Goal: Task Accomplishment & Management: Complete application form

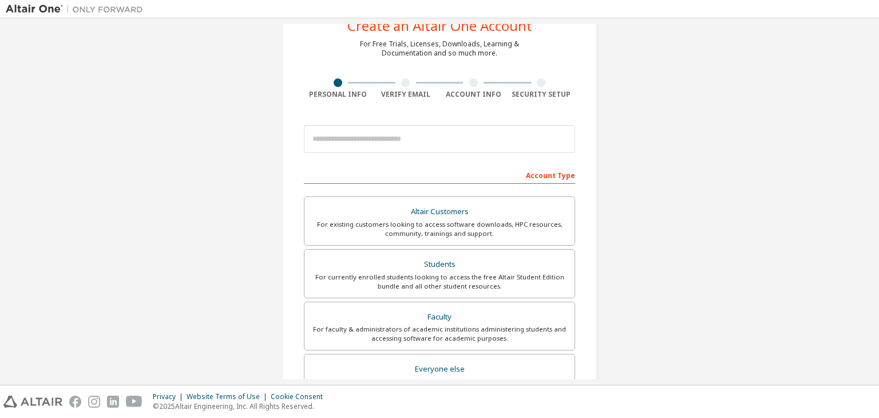
scroll to position [41, 0]
click at [544, 143] on input "email" at bounding box center [439, 138] width 271 height 27
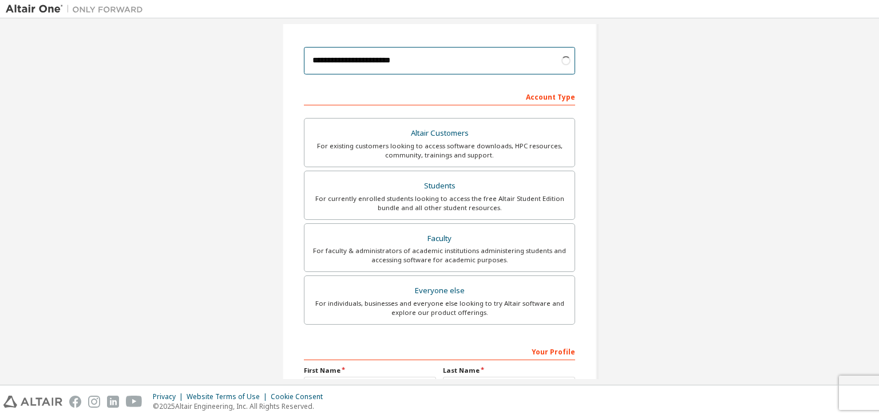
scroll to position [121, 0]
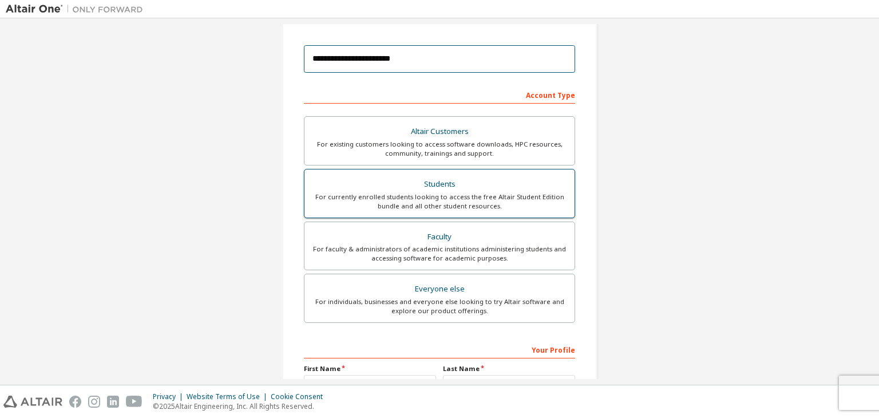
type input "**********"
click at [479, 208] on div "For currently enrolled students looking to access the free Altair Student Editi…" at bounding box center [439, 201] width 256 height 18
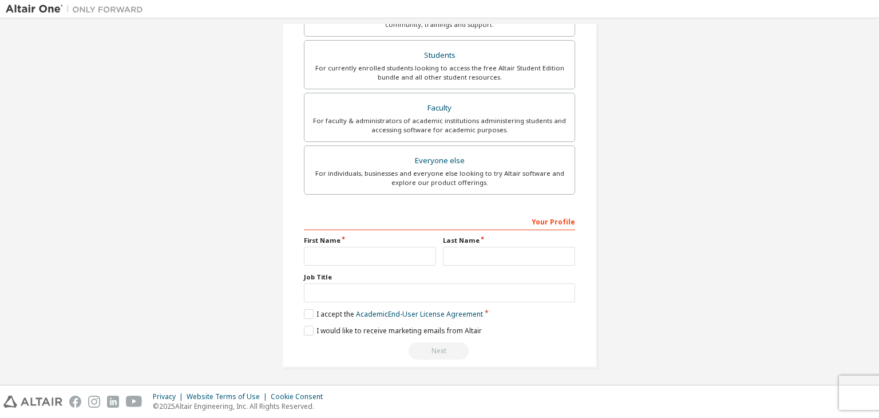
scroll to position [249, 0]
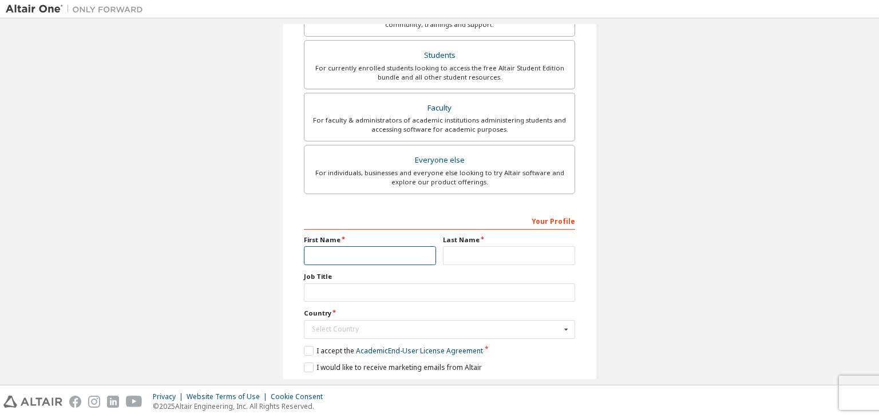
click at [403, 249] on input "text" at bounding box center [370, 255] width 132 height 19
type input "*"
type input "**"
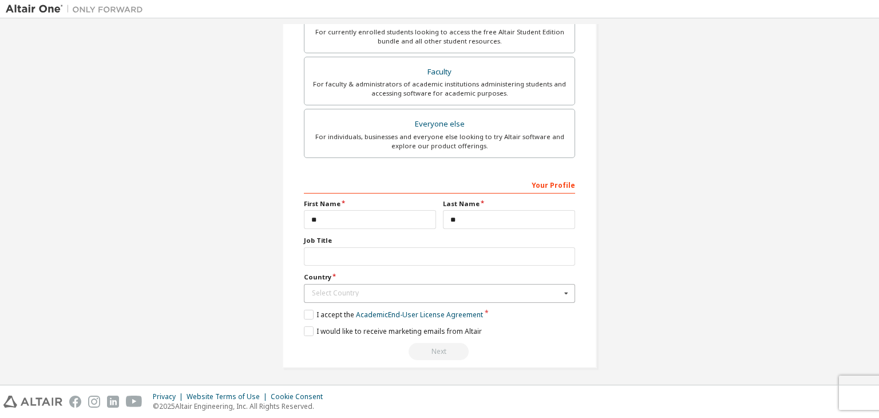
click at [384, 292] on div "Select Country" at bounding box center [436, 293] width 249 height 7
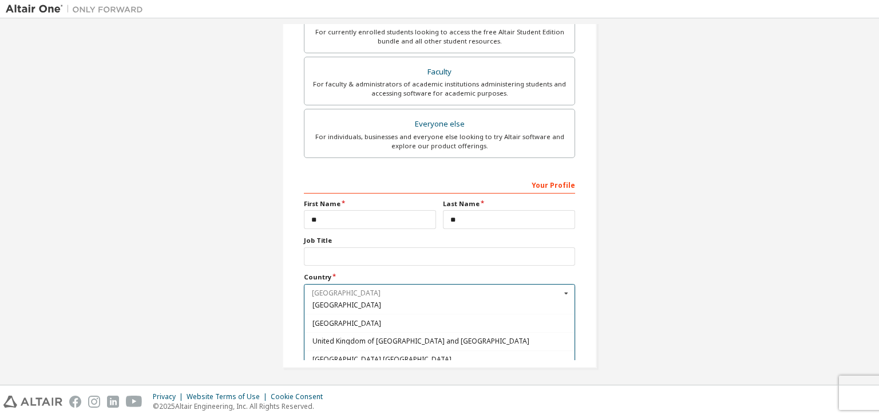
scroll to position [3959, 0]
type input "*"
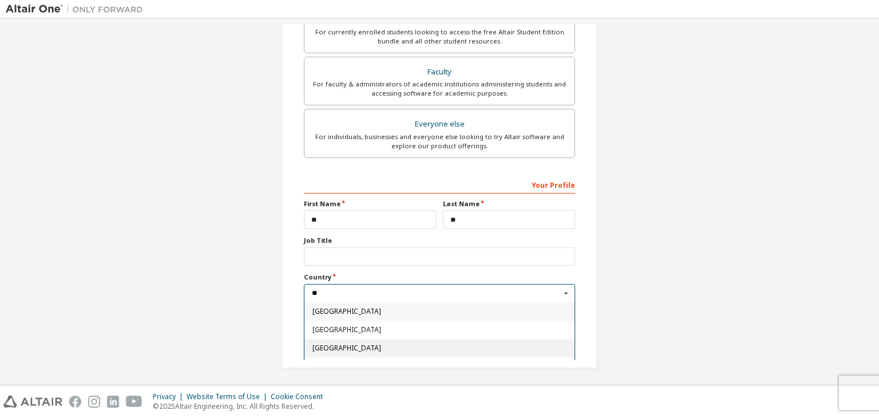
type input "**"
click at [457, 341] on div "[GEOGRAPHIC_DATA]" at bounding box center [439, 347] width 270 height 18
type input "***"
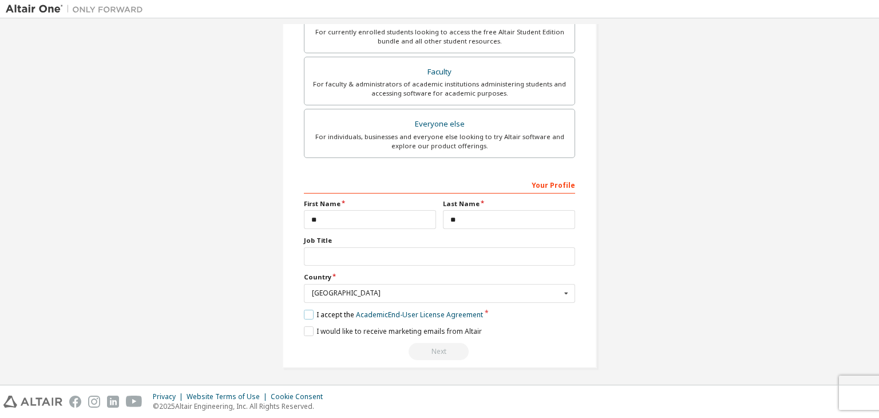
click at [304, 313] on label "I accept the Academic End-User License Agreement" at bounding box center [393, 315] width 179 height 10
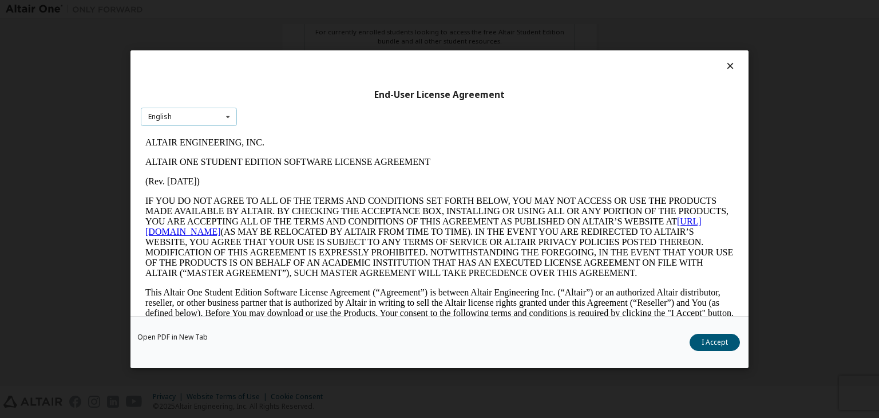
click at [212, 119] on div "English English" at bounding box center [189, 116] width 96 height 19
click at [211, 138] on div "English" at bounding box center [188, 134] width 95 height 18
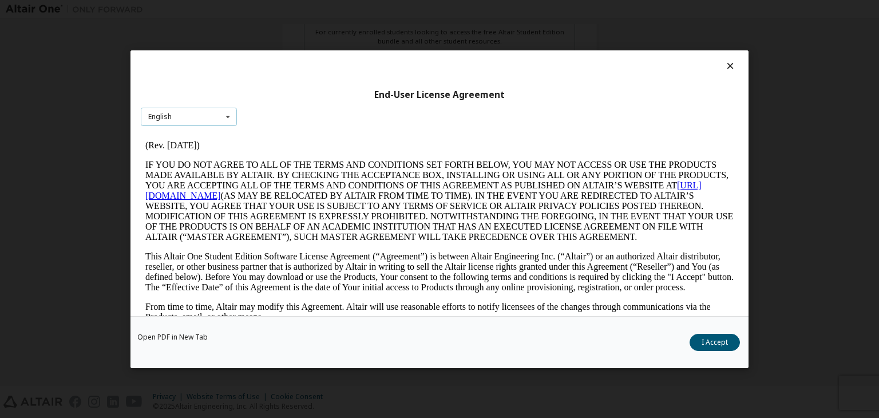
scroll to position [37, 0]
click at [699, 334] on button "I Accept" at bounding box center [714, 342] width 50 height 17
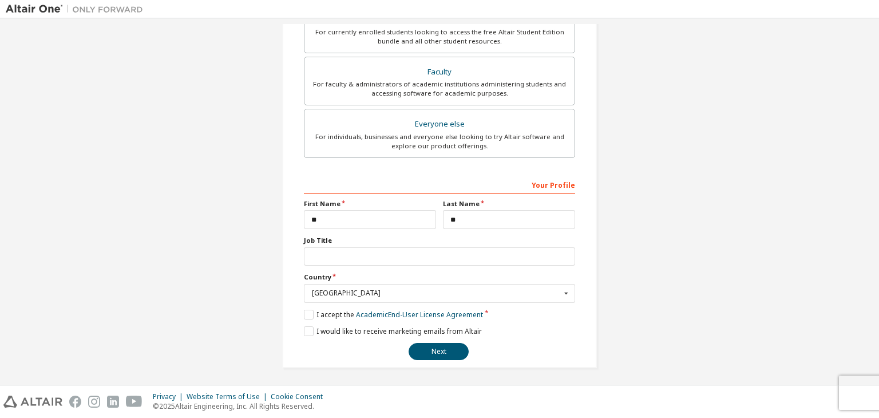
click at [309, 334] on div "Your Profile First Name ** Last Name ** Job Title *** Country [GEOGRAPHIC_DATA]…" at bounding box center [439, 267] width 271 height 185
click at [304, 326] on label "I would like to receive marketing emails from Altair" at bounding box center [393, 331] width 178 height 10
click at [424, 344] on button "Next" at bounding box center [439, 351] width 60 height 17
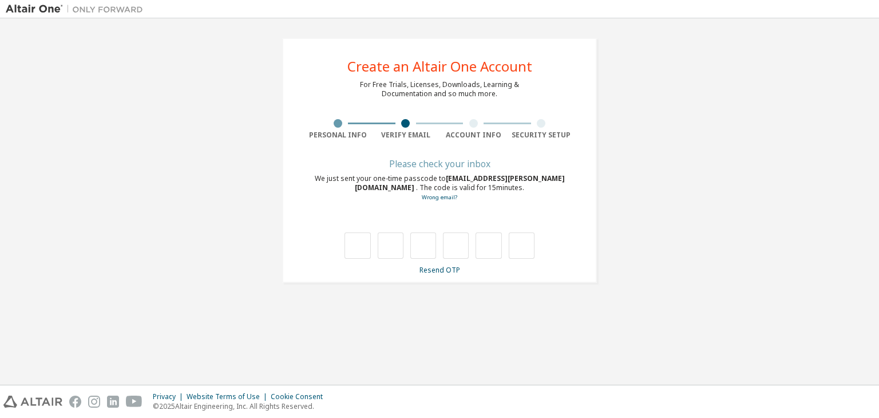
scroll to position [0, 0]
type input "*"
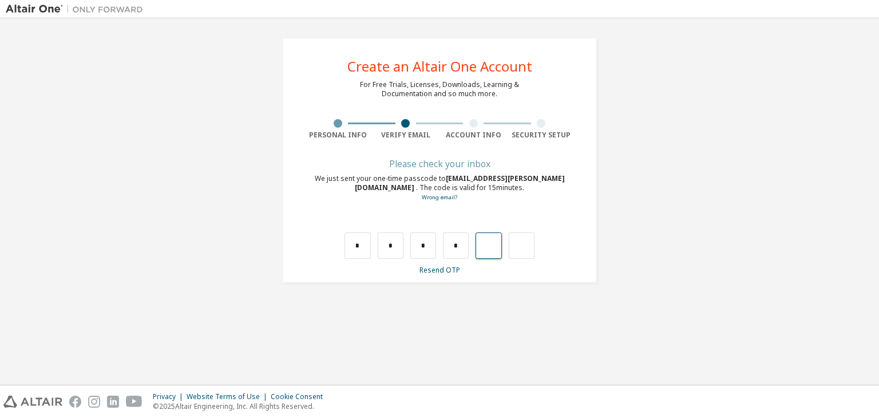
type input "*"
